Goal: Book appointment/travel/reservation

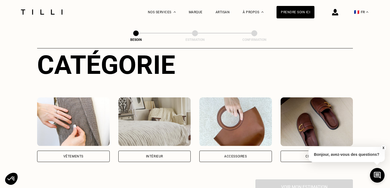
scroll to position [96, 0]
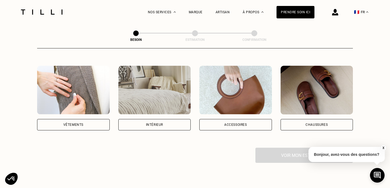
click at [78, 123] on div "Vêtements" at bounding box center [73, 124] width 20 height 3
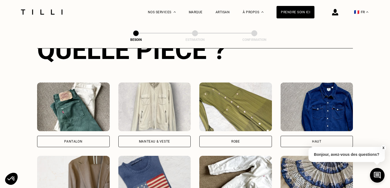
scroll to position [235, 0]
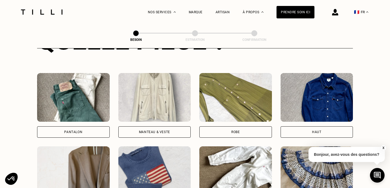
click at [79, 126] on div "Pantalon" at bounding box center [73, 131] width 73 height 11
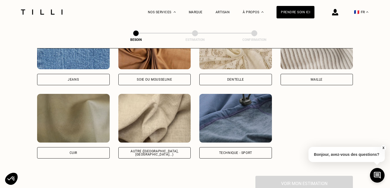
scroll to position [623, 0]
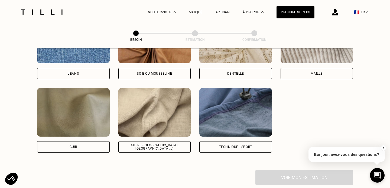
click at [168, 72] on div "Soie ou mousseline" at bounding box center [154, 73] width 35 height 3
select select "FR"
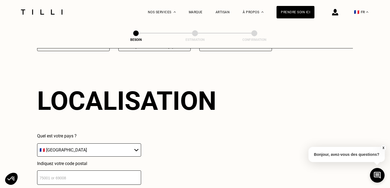
scroll to position [726, 0]
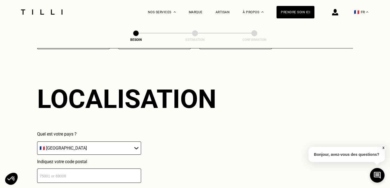
click at [122, 143] on select "🇩🇪 [GEOGRAPHIC_DATA] 🇦🇹 [GEOGRAPHIC_DATA] 🇧🇪 [GEOGRAPHIC_DATA] 🇧🇬 Bulgarie 🇨🇾 C…" at bounding box center [89, 148] width 104 height 13
click at [106, 169] on input "number" at bounding box center [89, 176] width 104 height 14
type input "75015"
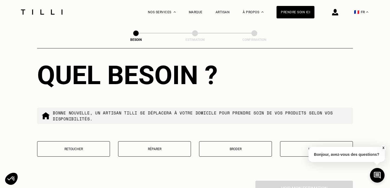
scroll to position [884, 0]
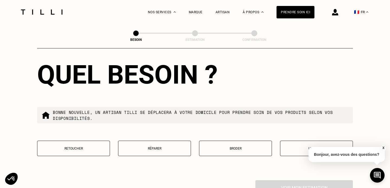
click at [85, 147] on p "Retoucher" at bounding box center [73, 149] width 67 height 4
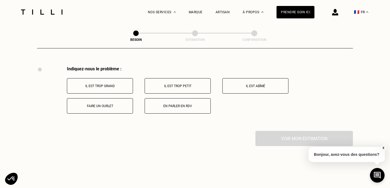
scroll to position [998, 0]
click at [122, 84] on p "Il est trop grand" at bounding box center [100, 86] width 60 height 4
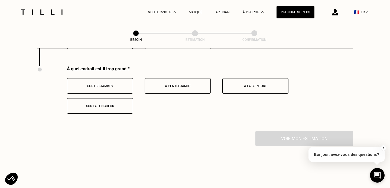
scroll to position [1063, 0]
click at [119, 104] on p "Sur la longueur" at bounding box center [100, 106] width 60 height 4
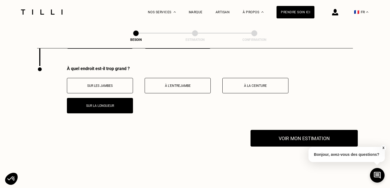
click at [301, 132] on button "Voir mon estimation" at bounding box center [303, 138] width 107 height 17
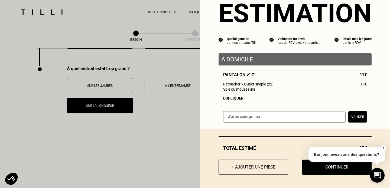
scroll to position [20, 0]
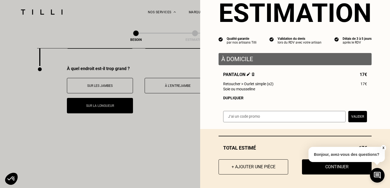
click at [382, 149] on button "X" at bounding box center [382, 148] width 5 height 6
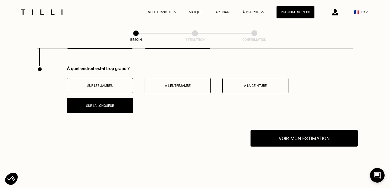
click at [307, 134] on button "Voir mon estimation" at bounding box center [303, 138] width 107 height 17
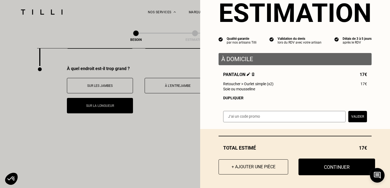
click at [325, 169] on button "Continuer" at bounding box center [336, 167] width 77 height 17
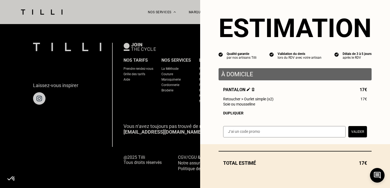
scroll to position [5, 0]
select select "FR"
